Goal: Information Seeking & Learning: Understand process/instructions

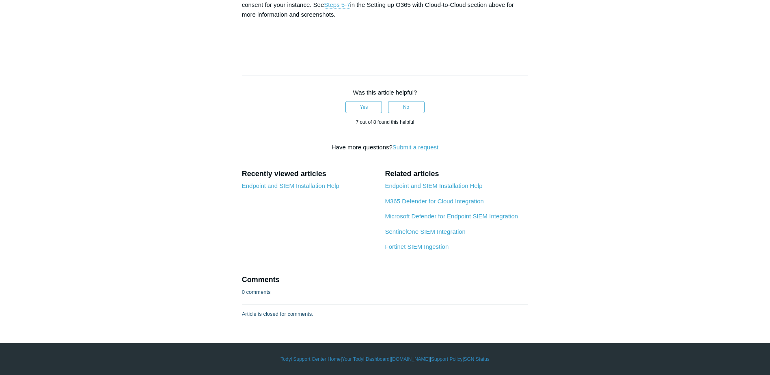
scroll to position [2720, 0]
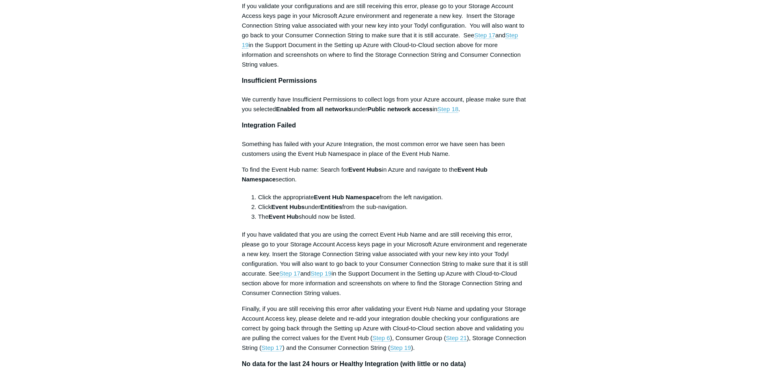
scroll to position [3134, 0]
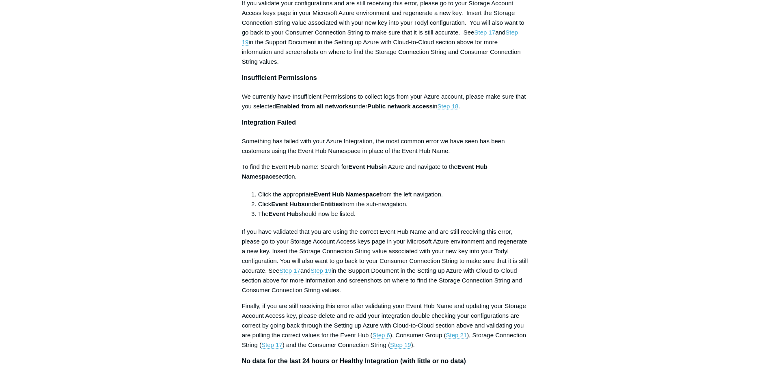
drag, startPoint x: 307, startPoint y: 231, endPoint x: 425, endPoint y: 226, distance: 118.6
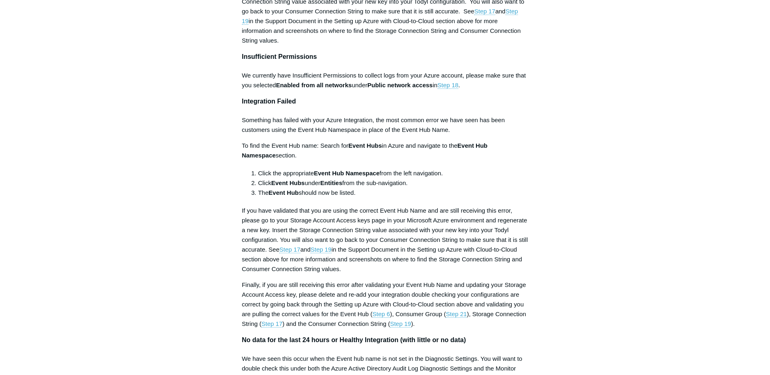
scroll to position [3175, 0]
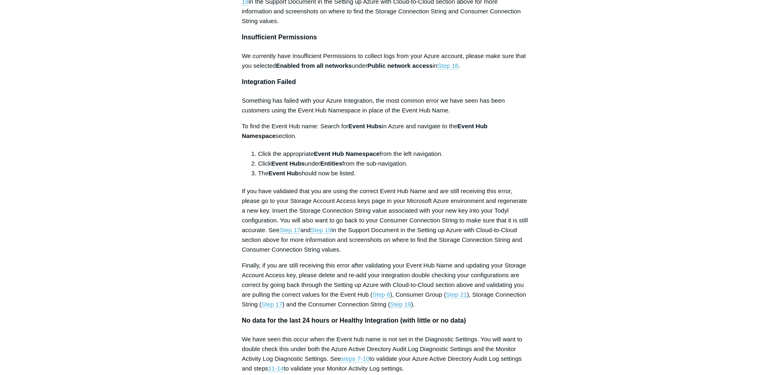
drag, startPoint x: 249, startPoint y: 227, endPoint x: 481, endPoint y: 230, distance: 232.3
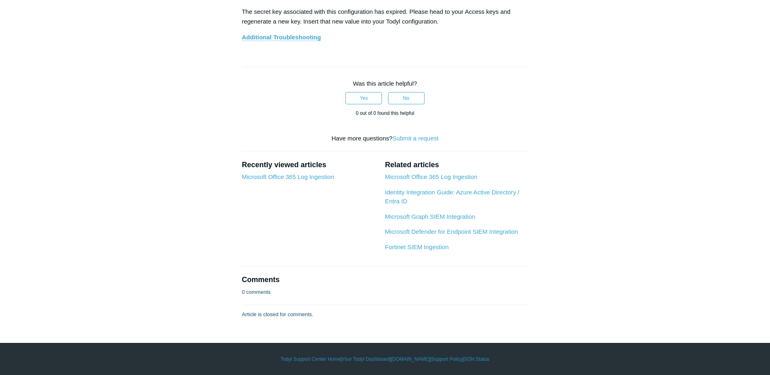
scroll to position [4840, 0]
drag, startPoint x: 266, startPoint y: 37, endPoint x: 320, endPoint y: 37, distance: 53.6
